Goal: Information Seeking & Learning: Learn about a topic

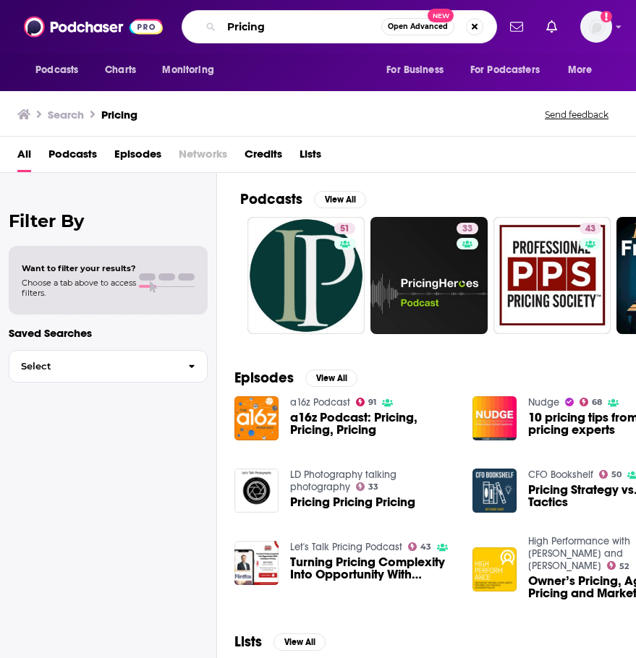
drag, startPoint x: 329, startPoint y: 23, endPoint x: 222, endPoint y: 35, distance: 107.7
click at [222, 35] on input "Pricing" at bounding box center [301, 26] width 160 height 23
type input "s"
type input "r"
type input "revenue"
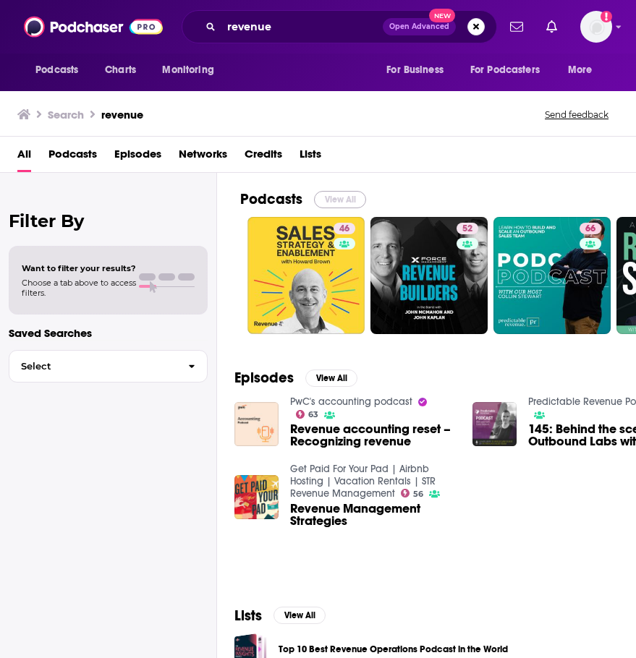
click at [356, 196] on button "View All" at bounding box center [340, 199] width 52 height 17
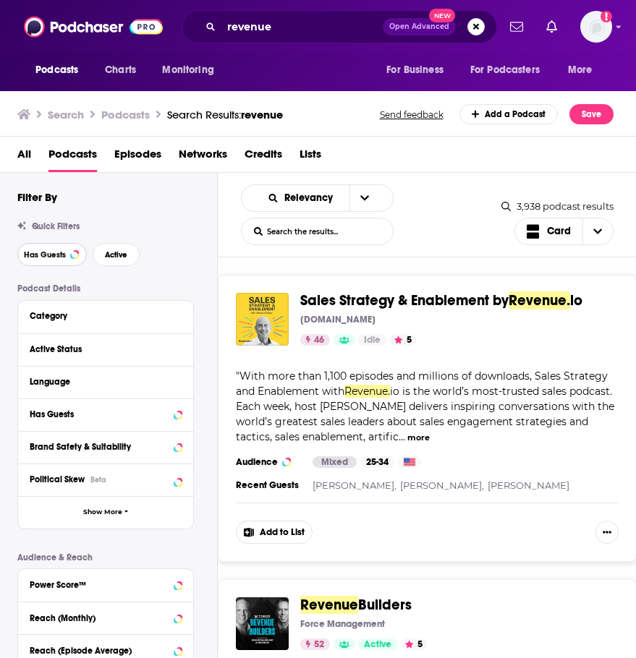
click at [80, 250] on button "Has Guests" at bounding box center [51, 254] width 69 height 23
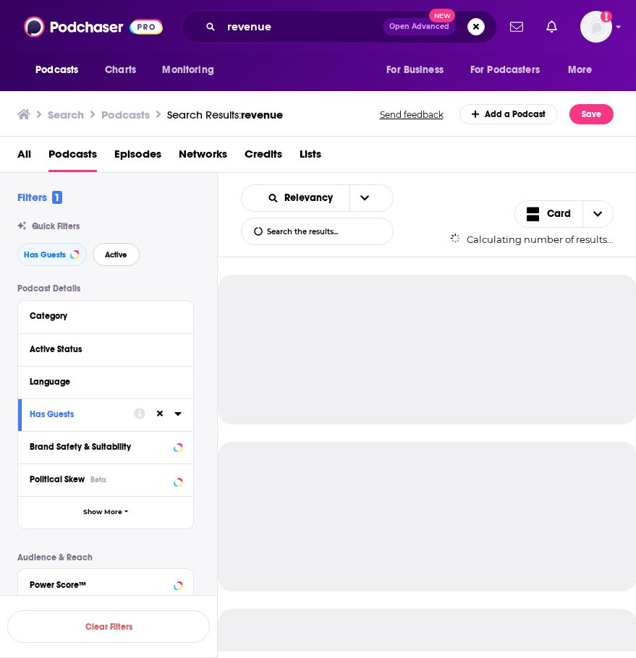
click at [98, 250] on button "Active" at bounding box center [116, 254] width 47 height 23
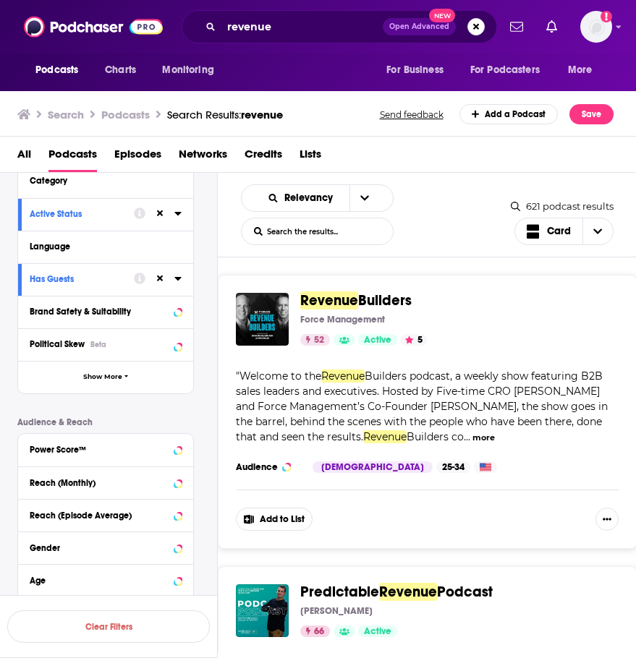
scroll to position [145, 0]
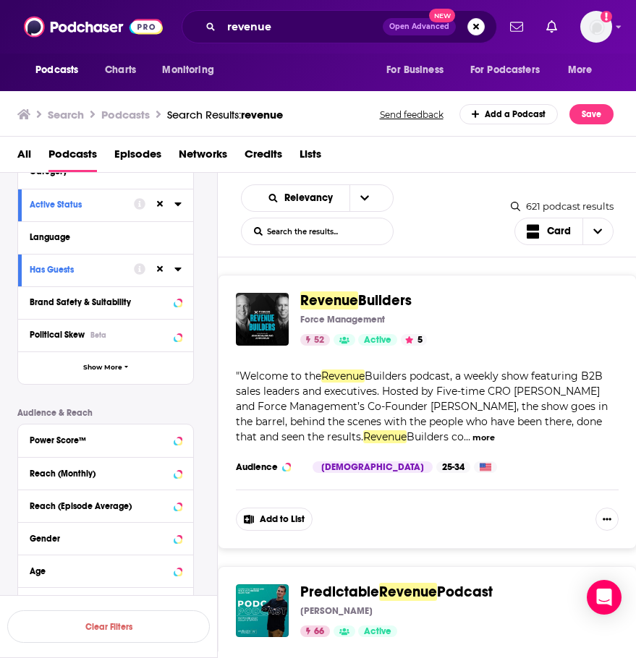
click at [89, 449] on div "Power Score™" at bounding box center [105, 440] width 175 height 33
click at [77, 443] on div "Power Score™" at bounding box center [87, 440] width 115 height 10
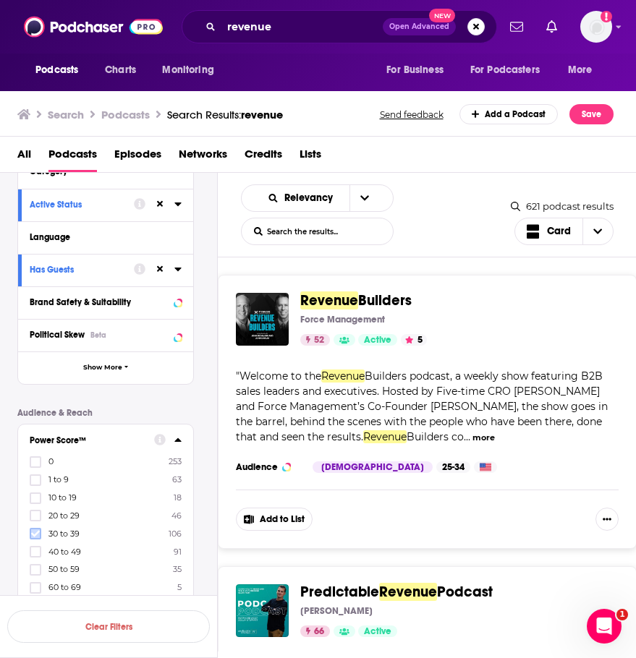
scroll to position [217, 0]
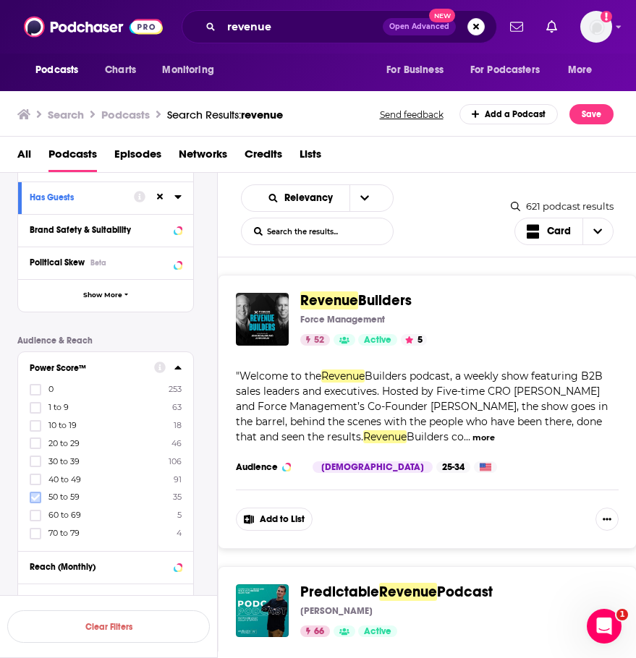
click at [33, 500] on icon at bounding box center [35, 497] width 9 height 9
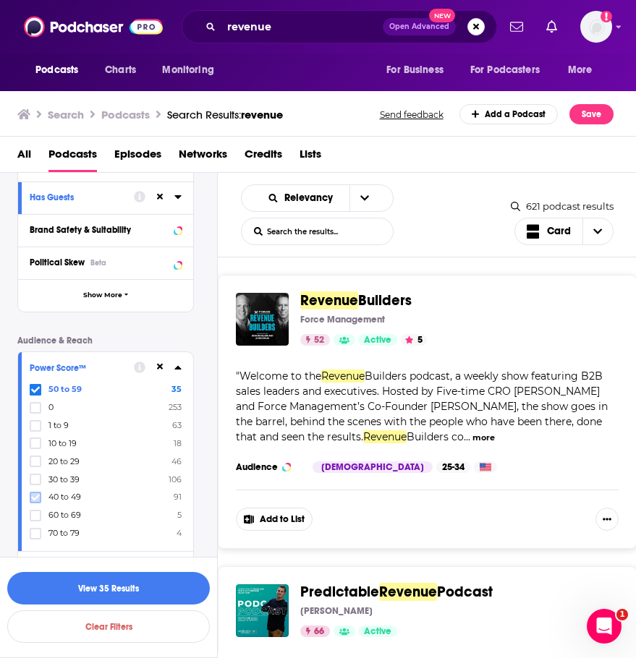
click at [37, 493] on icon at bounding box center [35, 497] width 9 height 9
click at [76, 577] on button "button" at bounding box center [108, 588] width 202 height 33
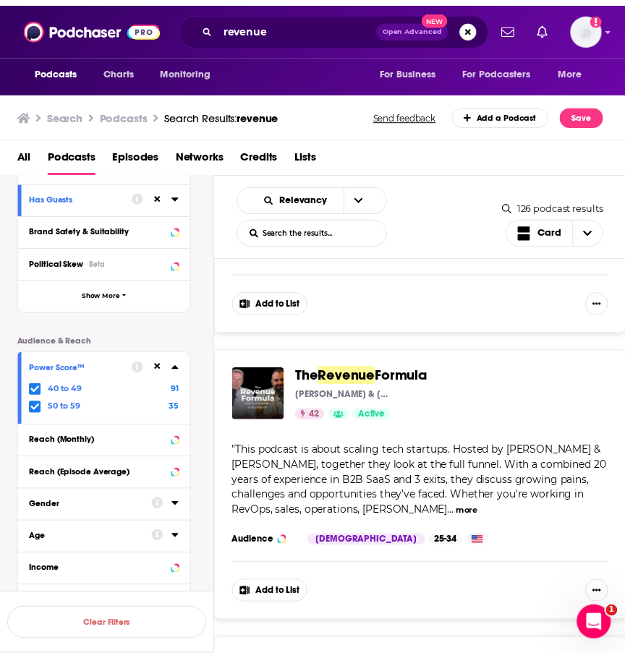
scroll to position [1085, 0]
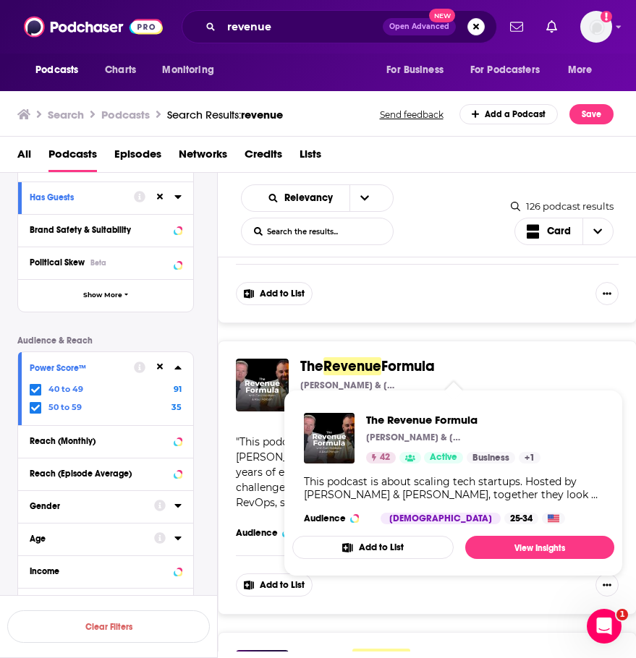
click at [323, 361] on span "The" at bounding box center [311, 366] width 23 height 18
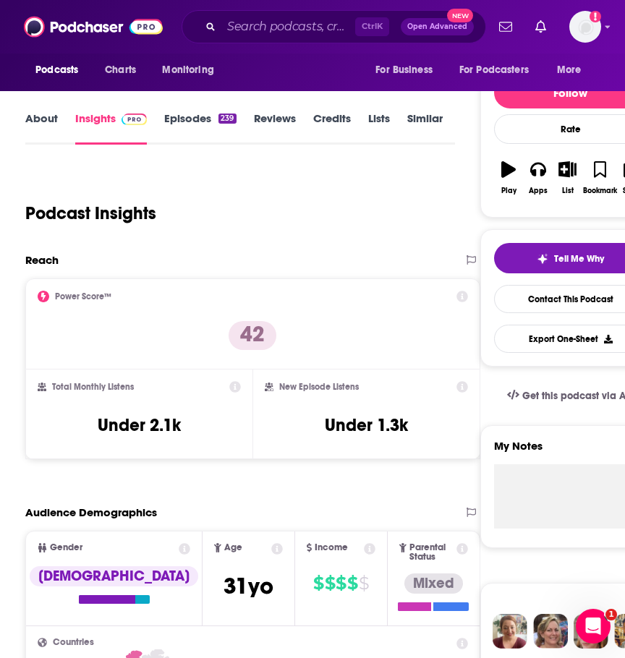
scroll to position [145, 0]
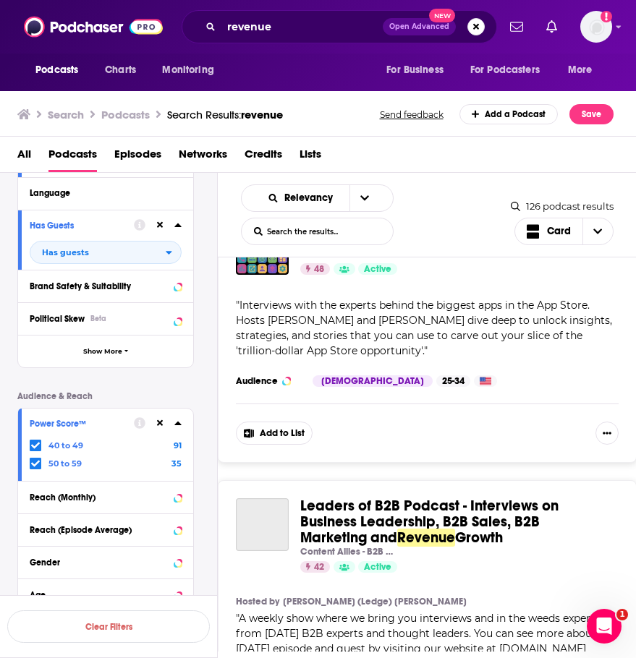
scroll to position [2314, 0]
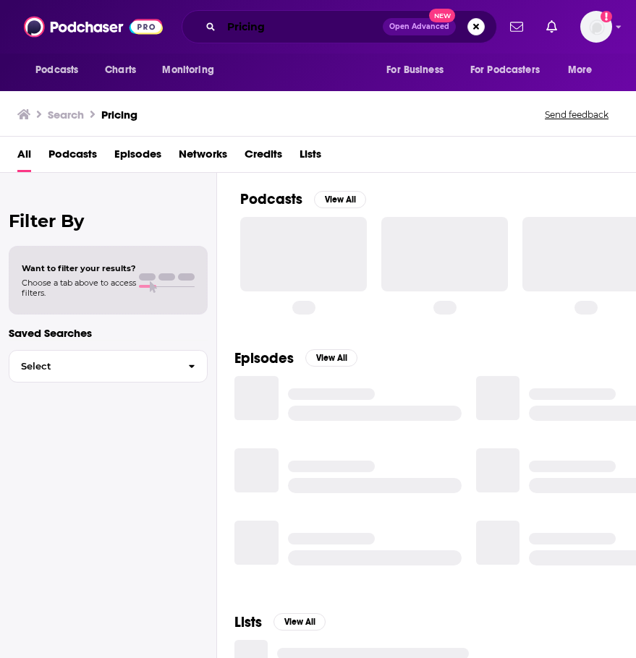
click at [283, 29] on input "Pricing" at bounding box center [301, 26] width 161 height 23
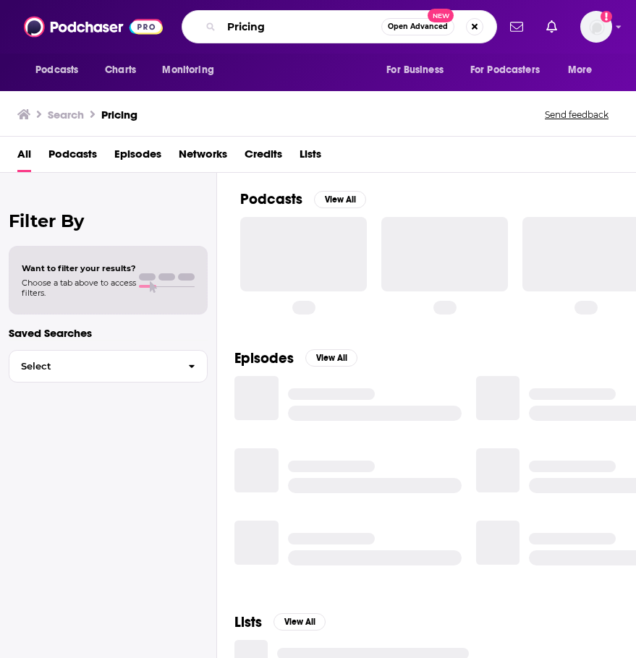
drag, startPoint x: 283, startPoint y: 29, endPoint x: 238, endPoint y: 27, distance: 45.6
click at [238, 27] on input "Pricing" at bounding box center [301, 26] width 160 height 23
type input "P"
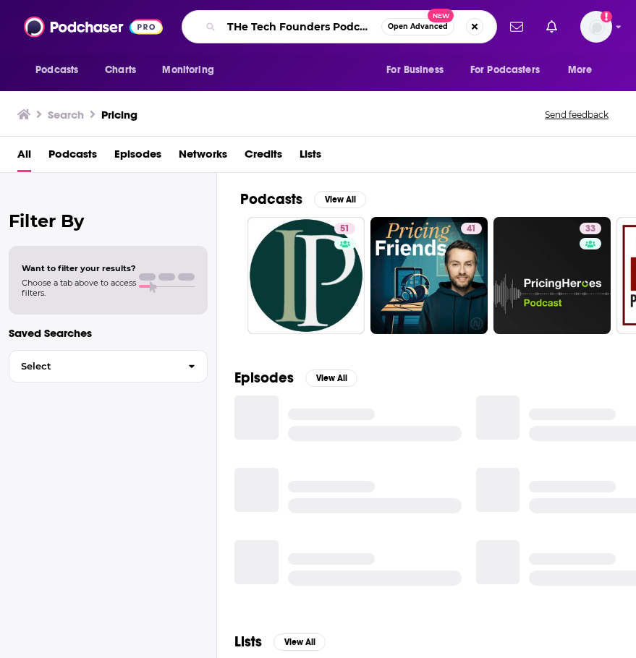
type input "THe Tech Founders Podcast"
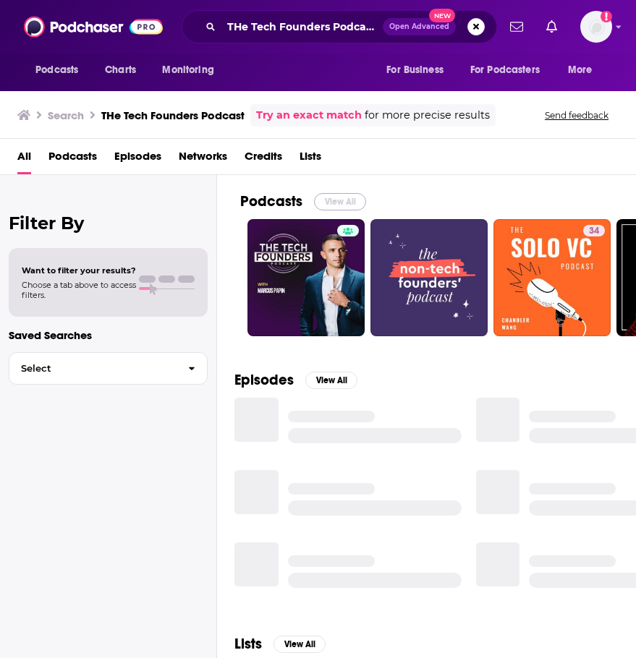
click at [360, 204] on button "View All" at bounding box center [340, 201] width 52 height 17
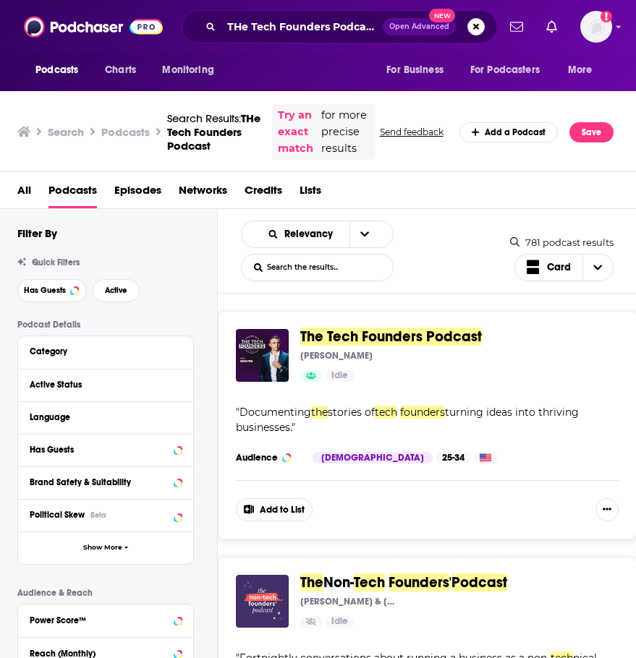
click at [449, 346] on span "The Tech Founders Podcast" at bounding box center [391, 337] width 182 height 18
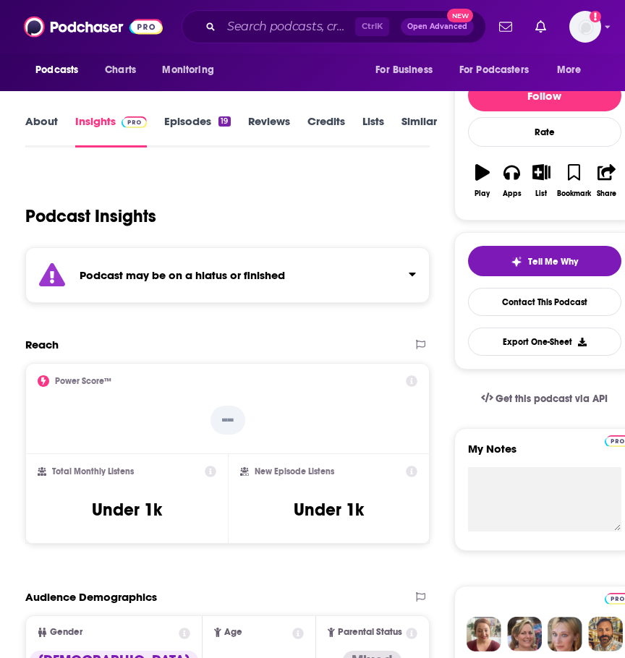
scroll to position [145, 0]
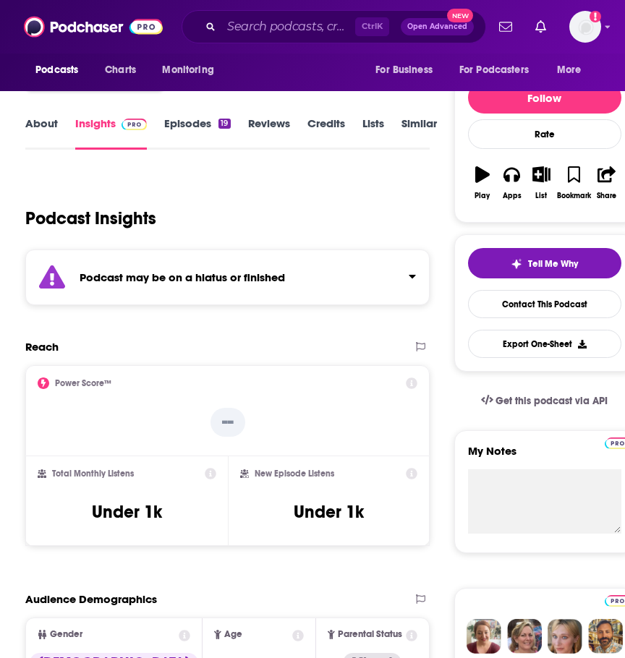
drag, startPoint x: 388, startPoint y: 180, endPoint x: 308, endPoint y: 198, distance: 82.3
click at [308, 198] on div "Podcast Insights" at bounding box center [221, 210] width 393 height 74
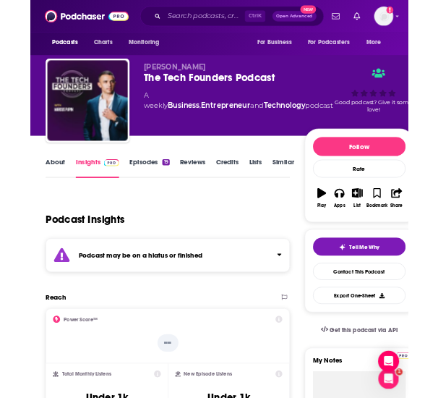
scroll to position [0, 0]
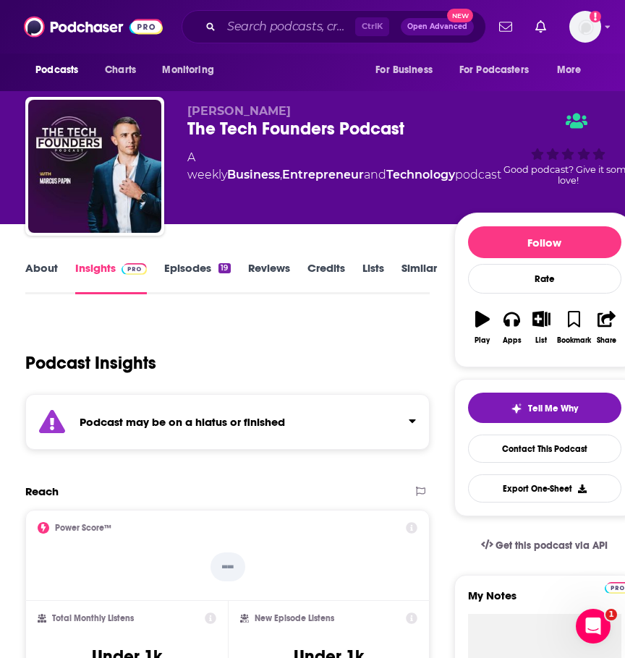
click at [177, 281] on link "Episodes 19" at bounding box center [197, 277] width 66 height 33
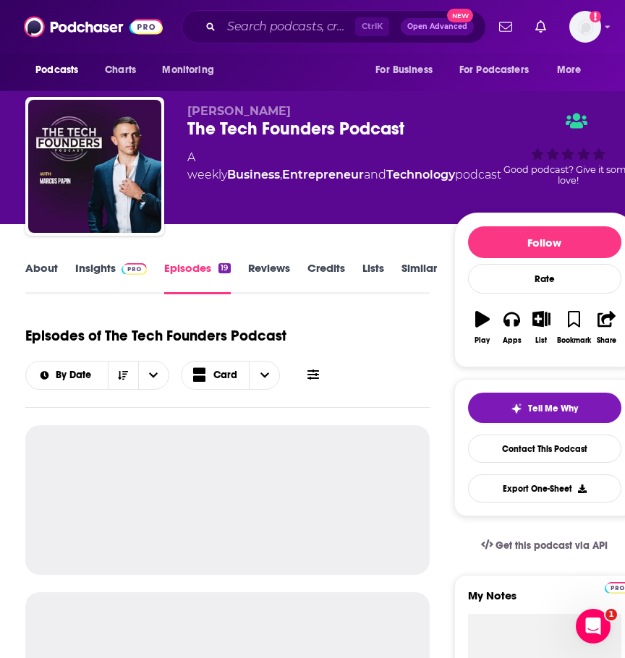
click at [181, 271] on link "Episodes 19" at bounding box center [197, 277] width 66 height 33
